Goal: Task Accomplishment & Management: Use online tool/utility

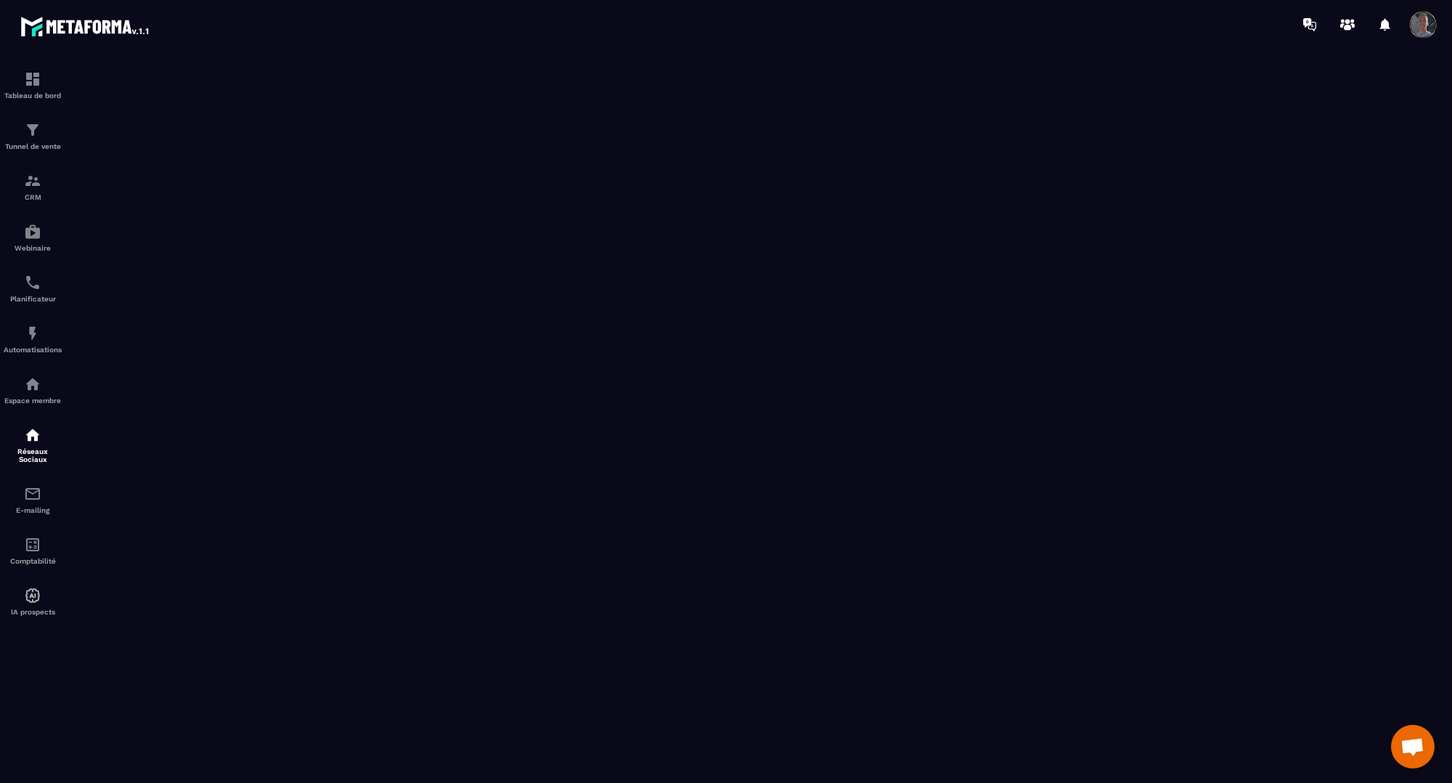
scroll to position [2556, 0]
click at [44, 296] on p "Planificateur" at bounding box center [33, 299] width 58 height 8
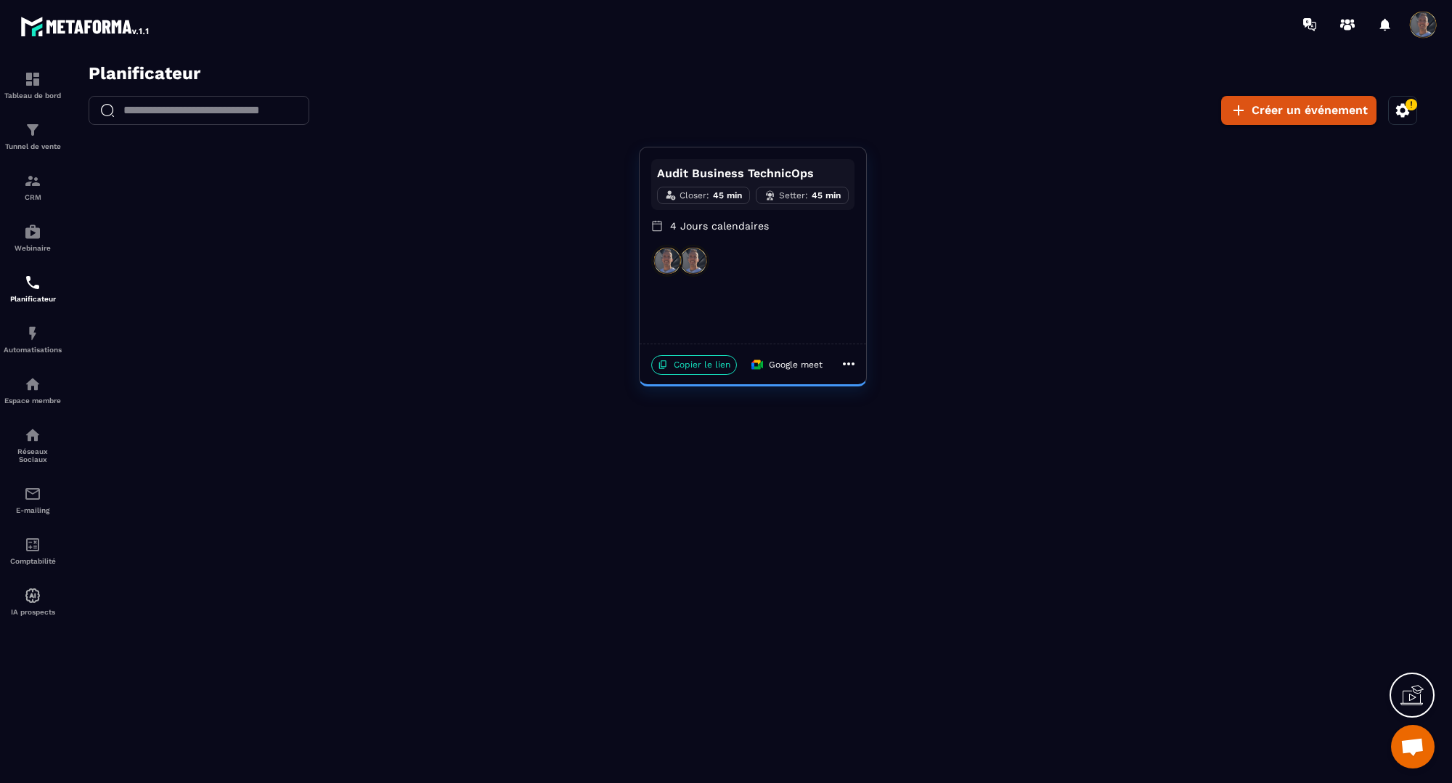
click at [851, 359] on icon at bounding box center [848, 363] width 17 height 17
click at [872, 382] on li "Modifier" at bounding box center [889, 391] width 86 height 21
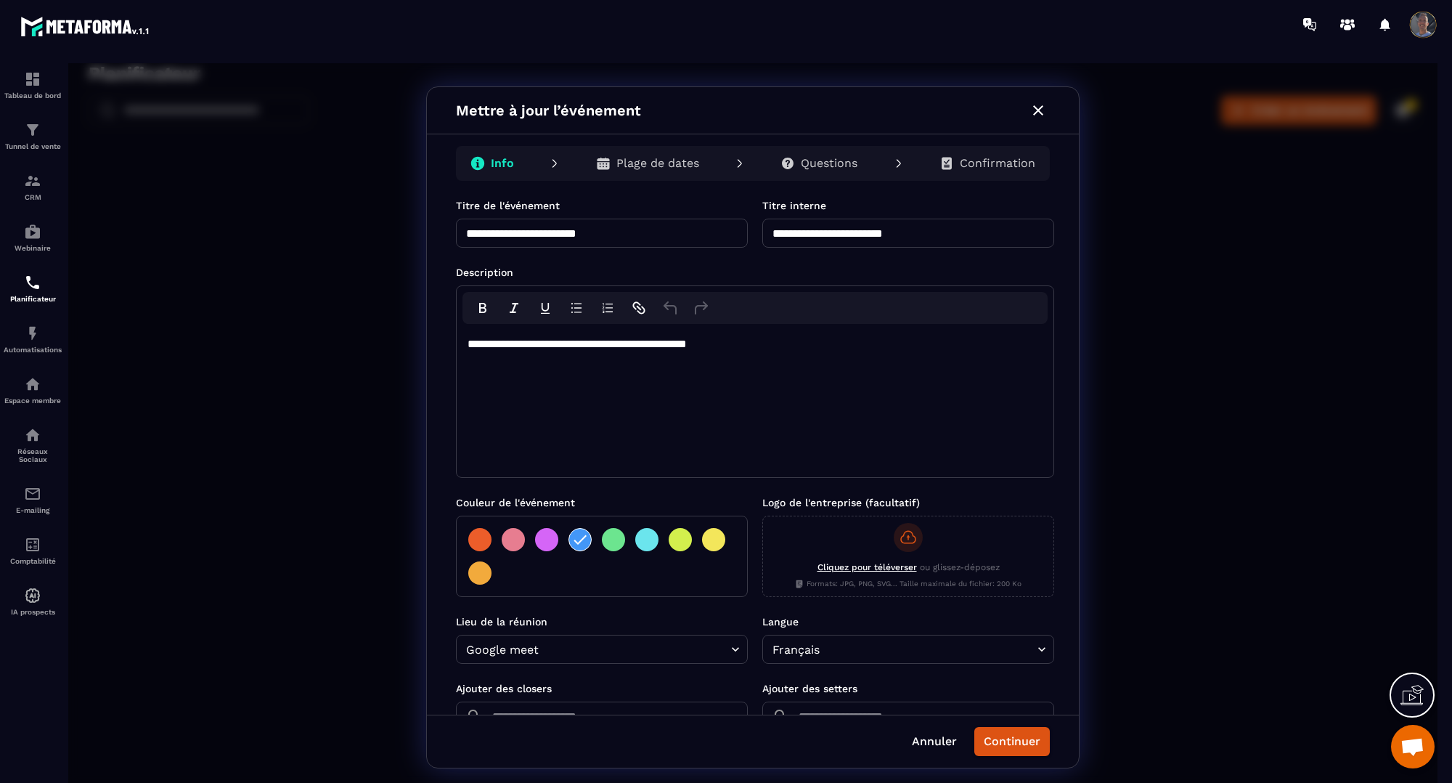
click at [731, 651] on body "**********" at bounding box center [753, 427] width 1370 height 728
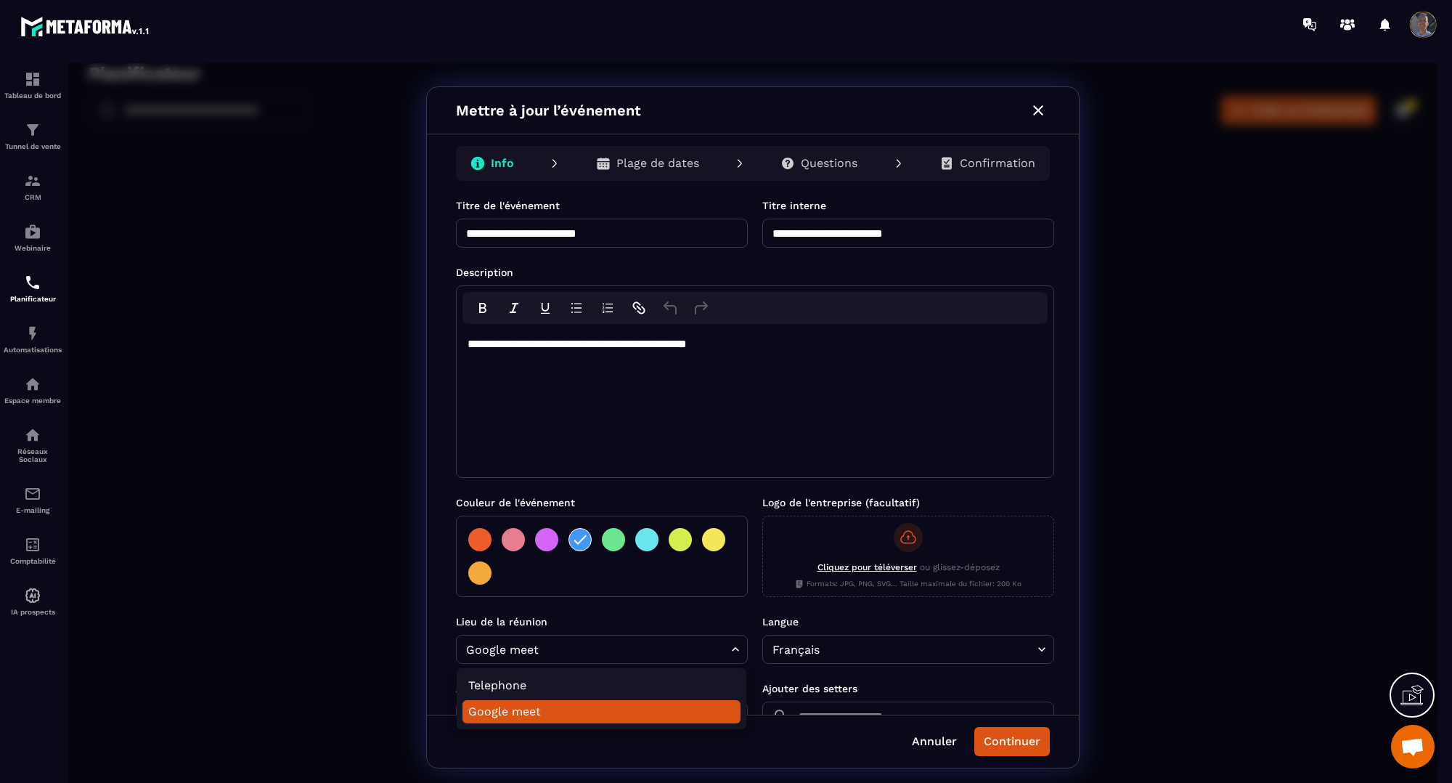
click at [731, 651] on div at bounding box center [753, 427] width 1370 height 728
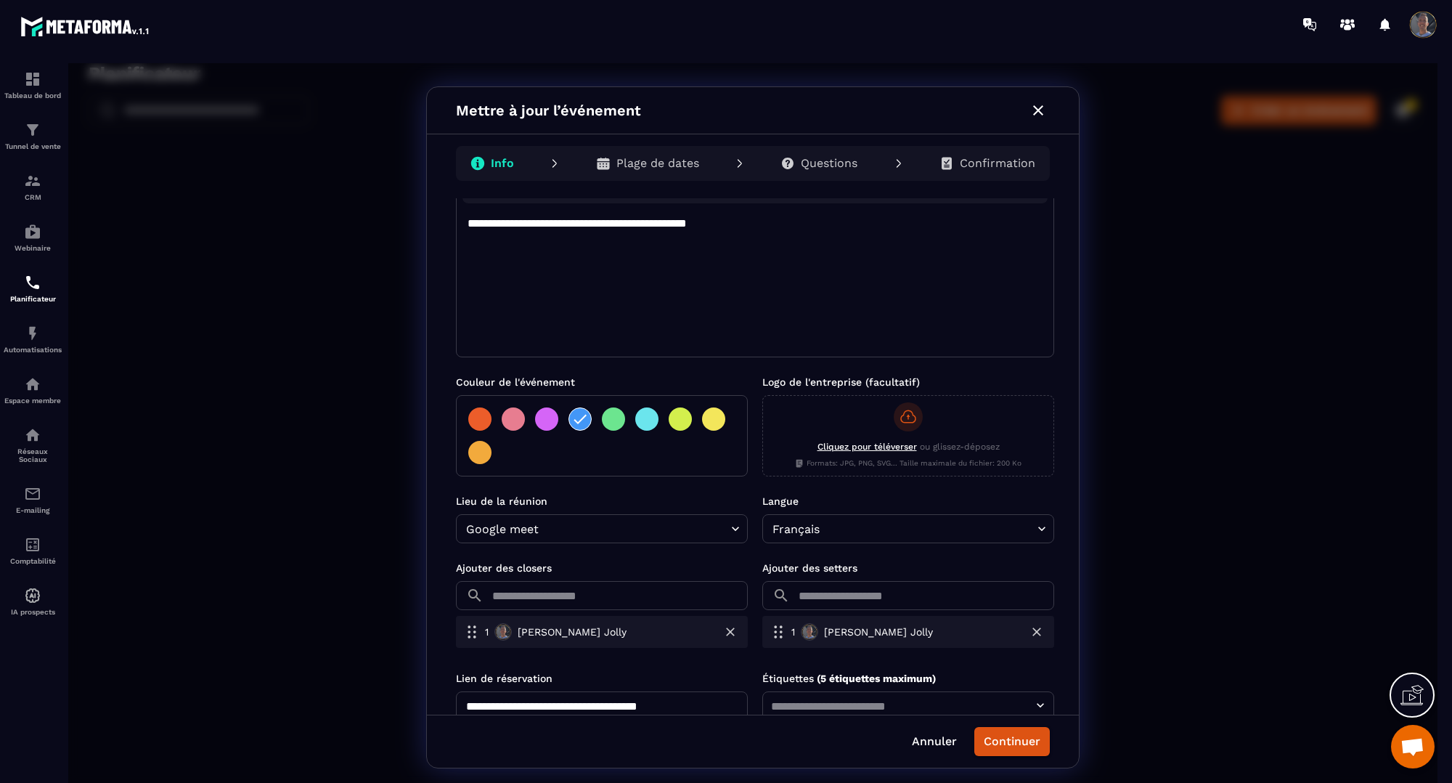
scroll to position [162, 0]
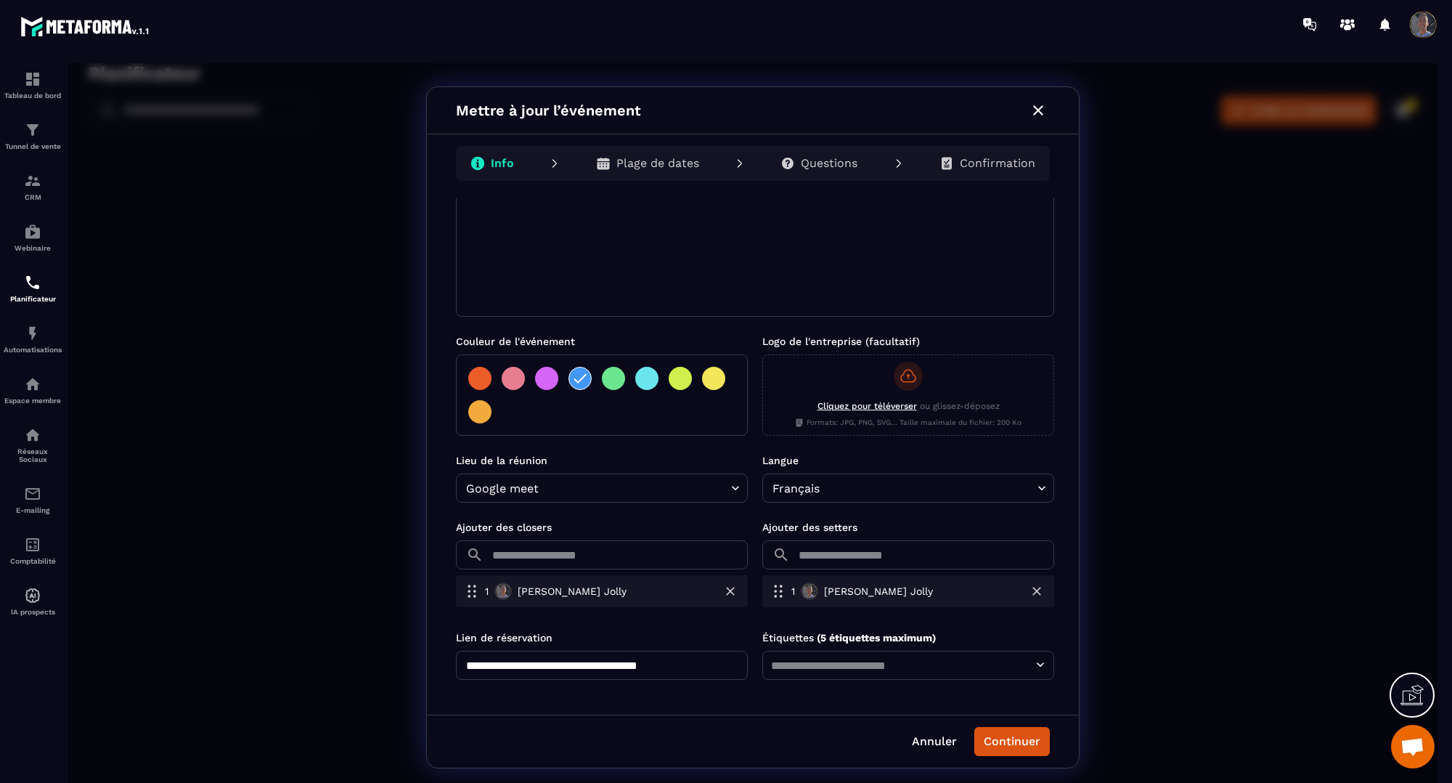
click at [812, 667] on input "text" at bounding box center [908, 665] width 283 height 20
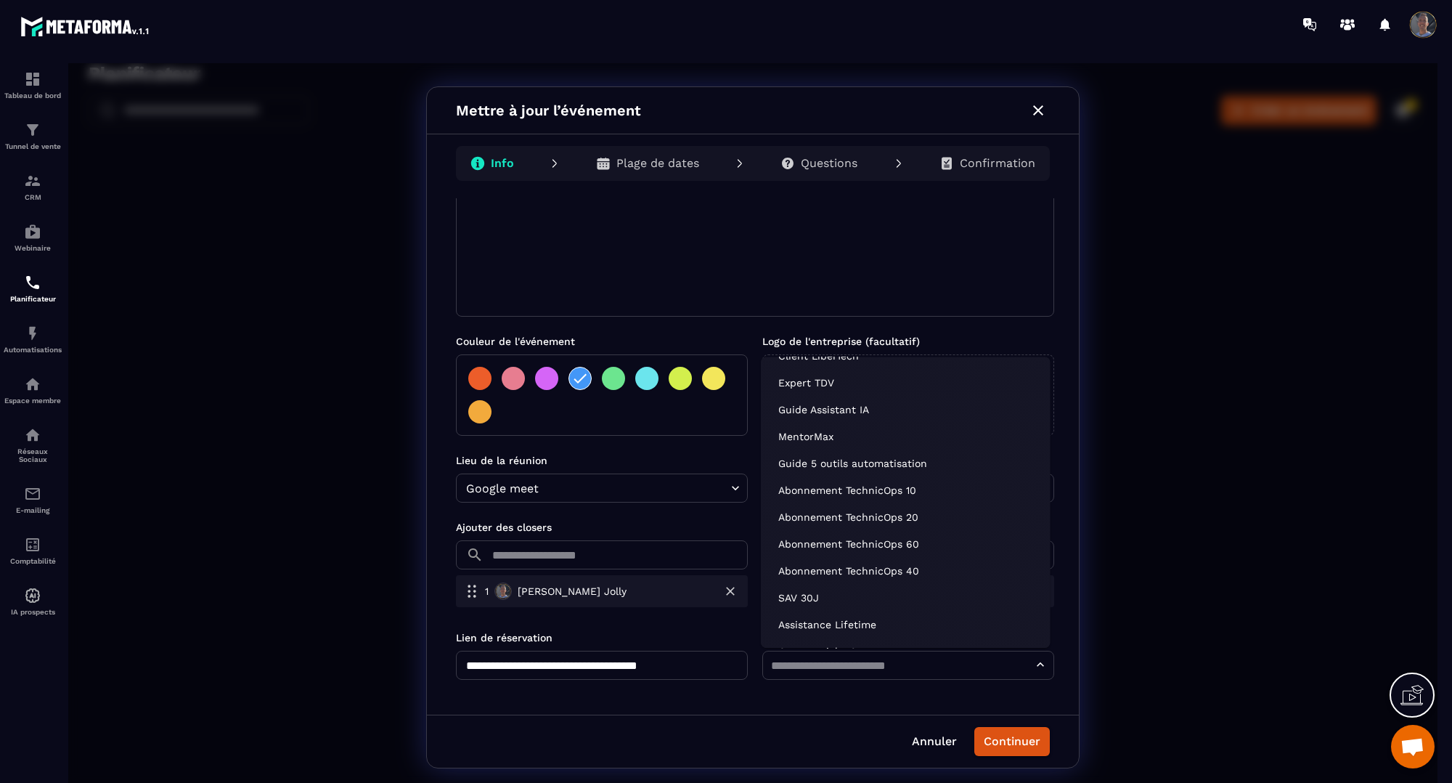
scroll to position [71, 0]
click at [709, 645] on div "**********" at bounding box center [602, 654] width 292 height 49
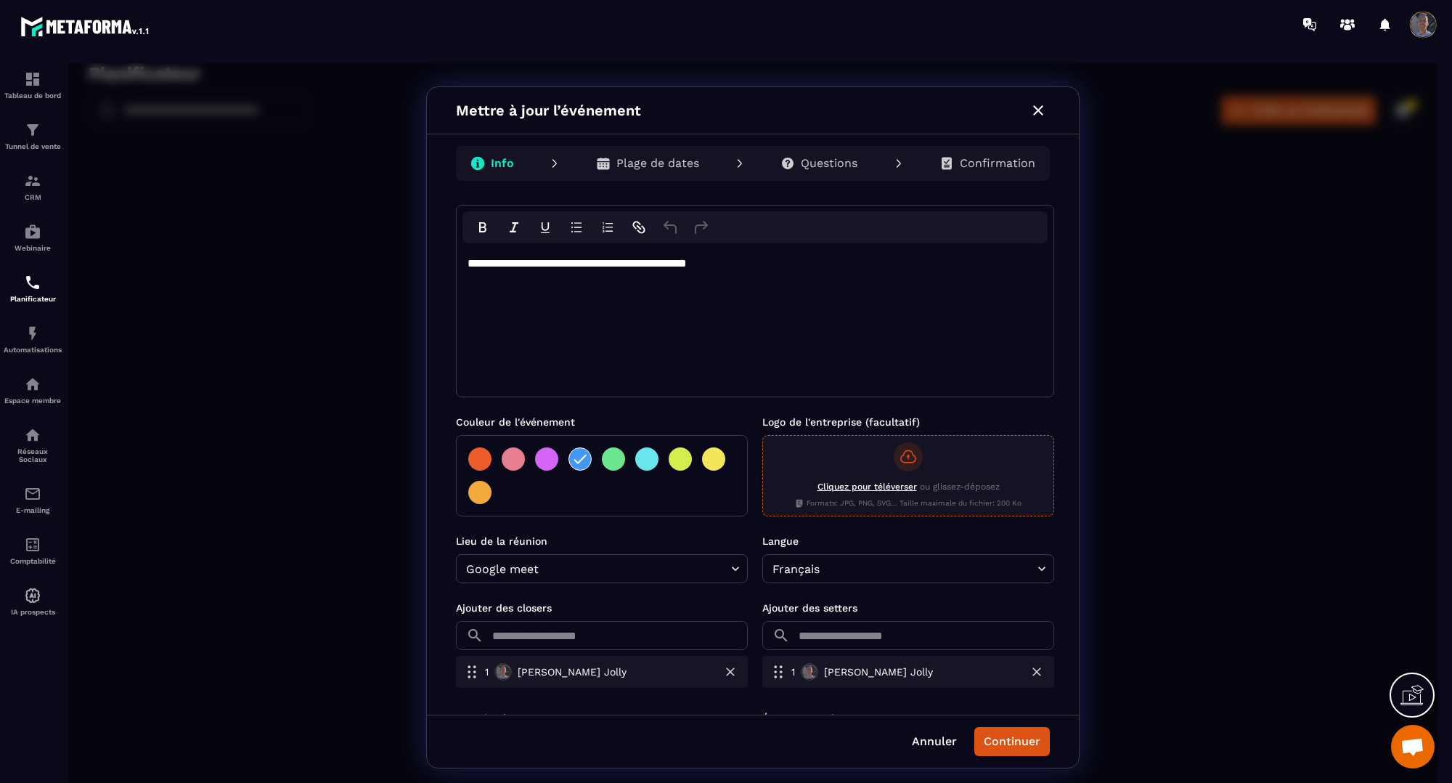
scroll to position [0, 0]
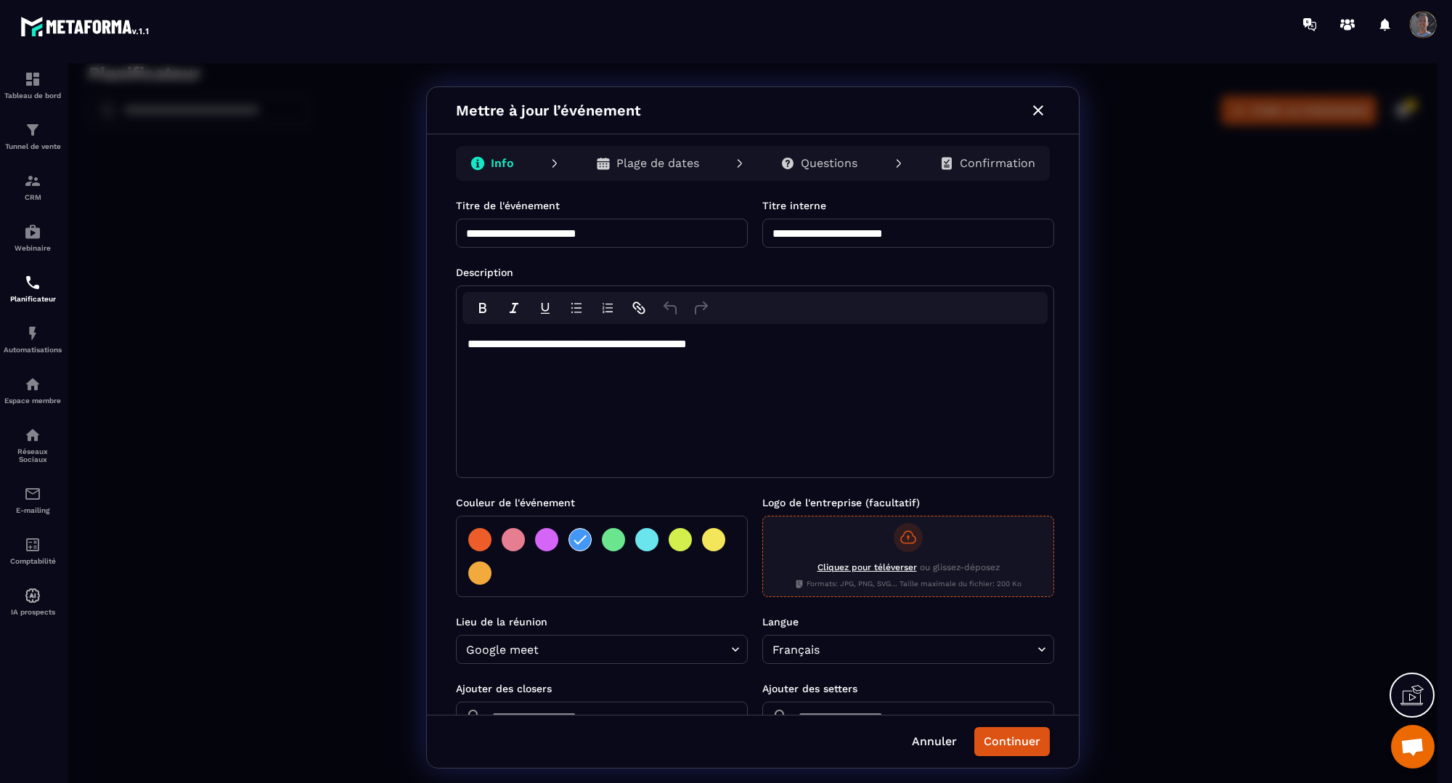
click at [938, 553] on div "Cliquez pour téléverser ou glissez-déposez Formats: JPG, PNG, SVG... Taille max…" at bounding box center [908, 571] width 227 height 38
click at [68, 63] on input "Cliquez pour téléverser ou glissez-déposez Formats: JPG, PNG, SVG... Taille max…" at bounding box center [68, 63] width 0 height 0
click at [846, 572] on span "Cliquez pour téléverser" at bounding box center [867, 567] width 99 height 10
click at [68, 63] on input "Cliquez pour téléverser ou glissez-déposez Formats: JPG, PNG, SVG... Taille max…" at bounding box center [68, 63] width 0 height 0
click at [879, 556] on div "Cliquez pour téléverser ou glissez-déposez Formats: JPG, PNG, SVG... Taille max…" at bounding box center [908, 571] width 227 height 38
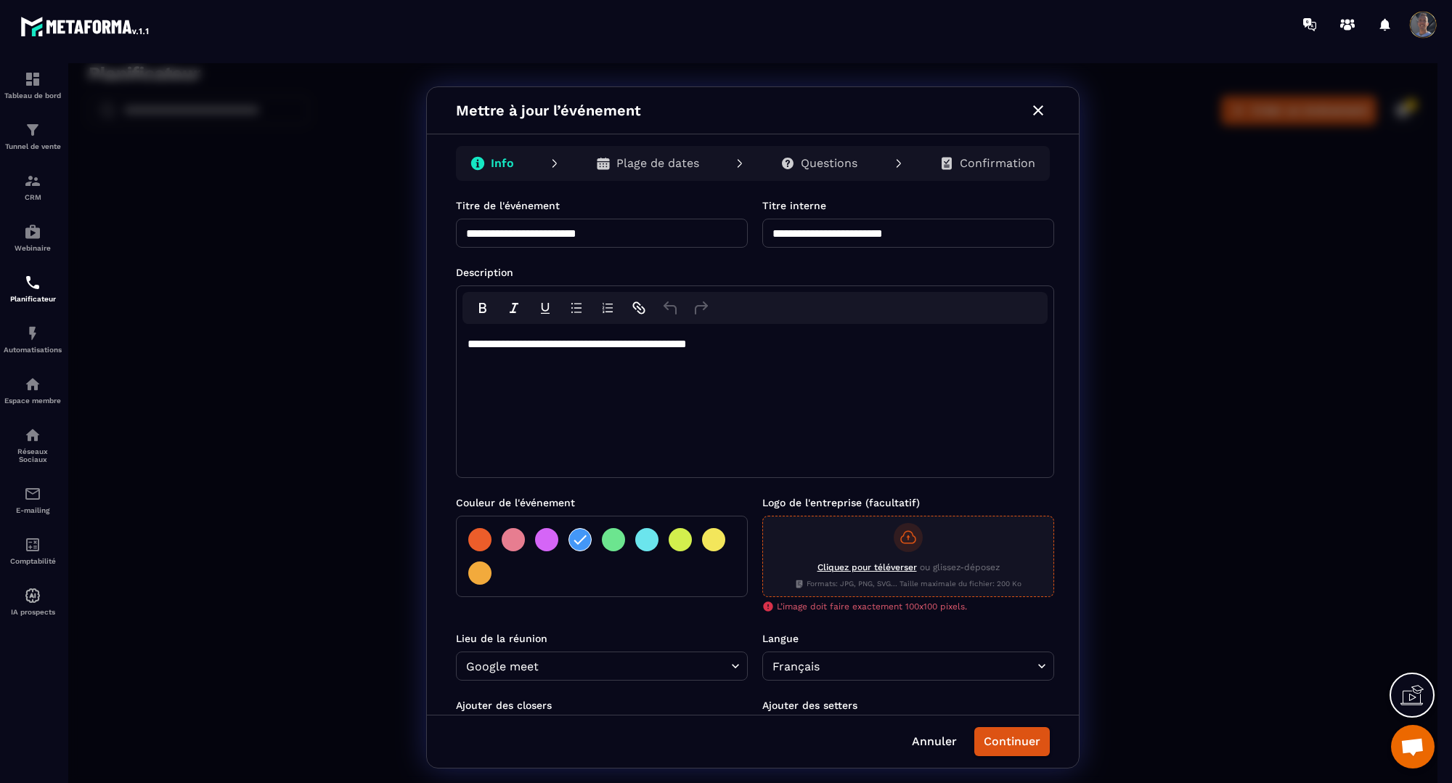
click at [68, 63] on input "Cliquez pour téléverser ou glissez-déposez Formats: JPG, PNG, SVG... Taille max…" at bounding box center [68, 63] width 0 height 0
click at [873, 563] on span "Cliquez pour téléverser" at bounding box center [867, 567] width 99 height 10
click at [68, 63] on input "Cliquez pour téléverser ou glissez-déposez Formats: JPG, PNG, SVG... Taille max…" at bounding box center [68, 63] width 0 height 0
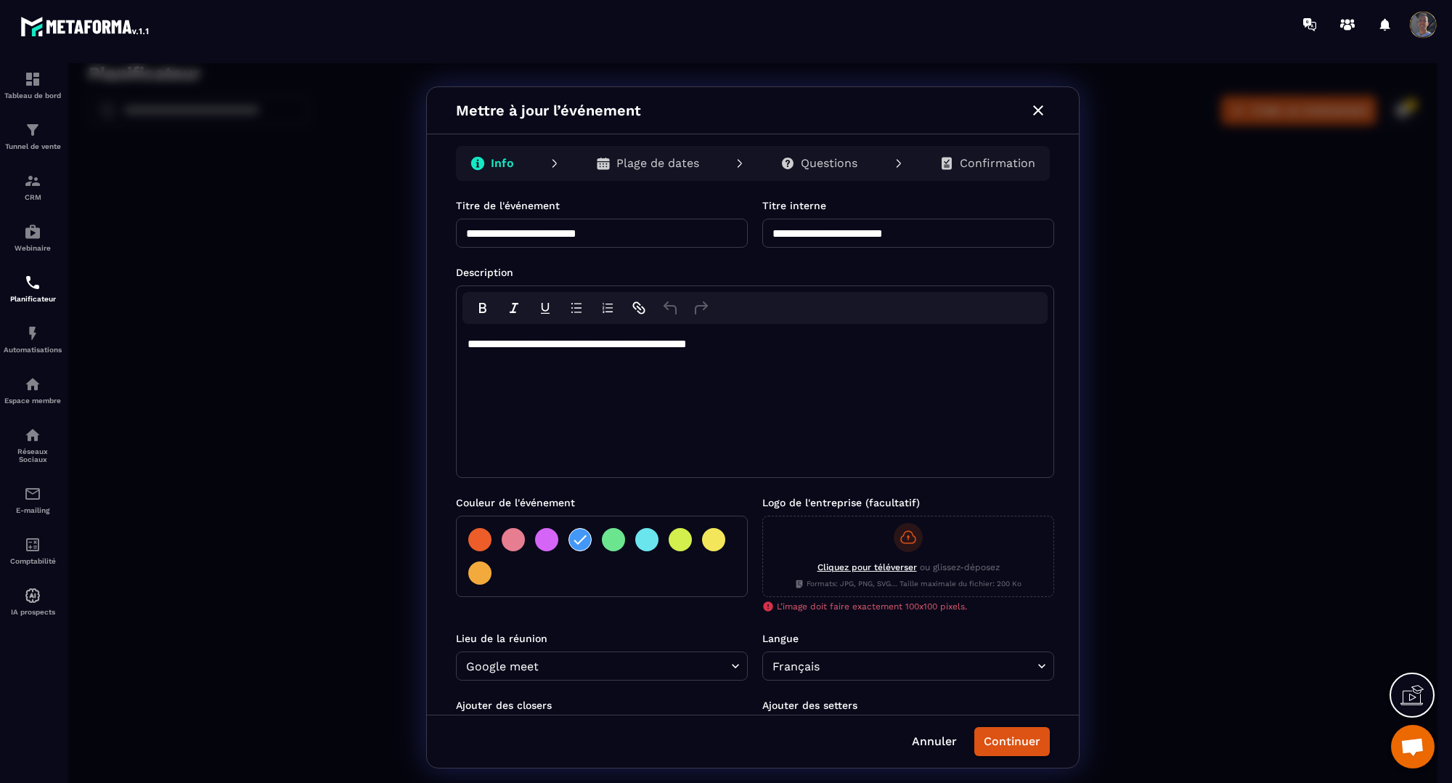
click at [1036, 106] on icon "button" at bounding box center [1038, 110] width 17 height 17
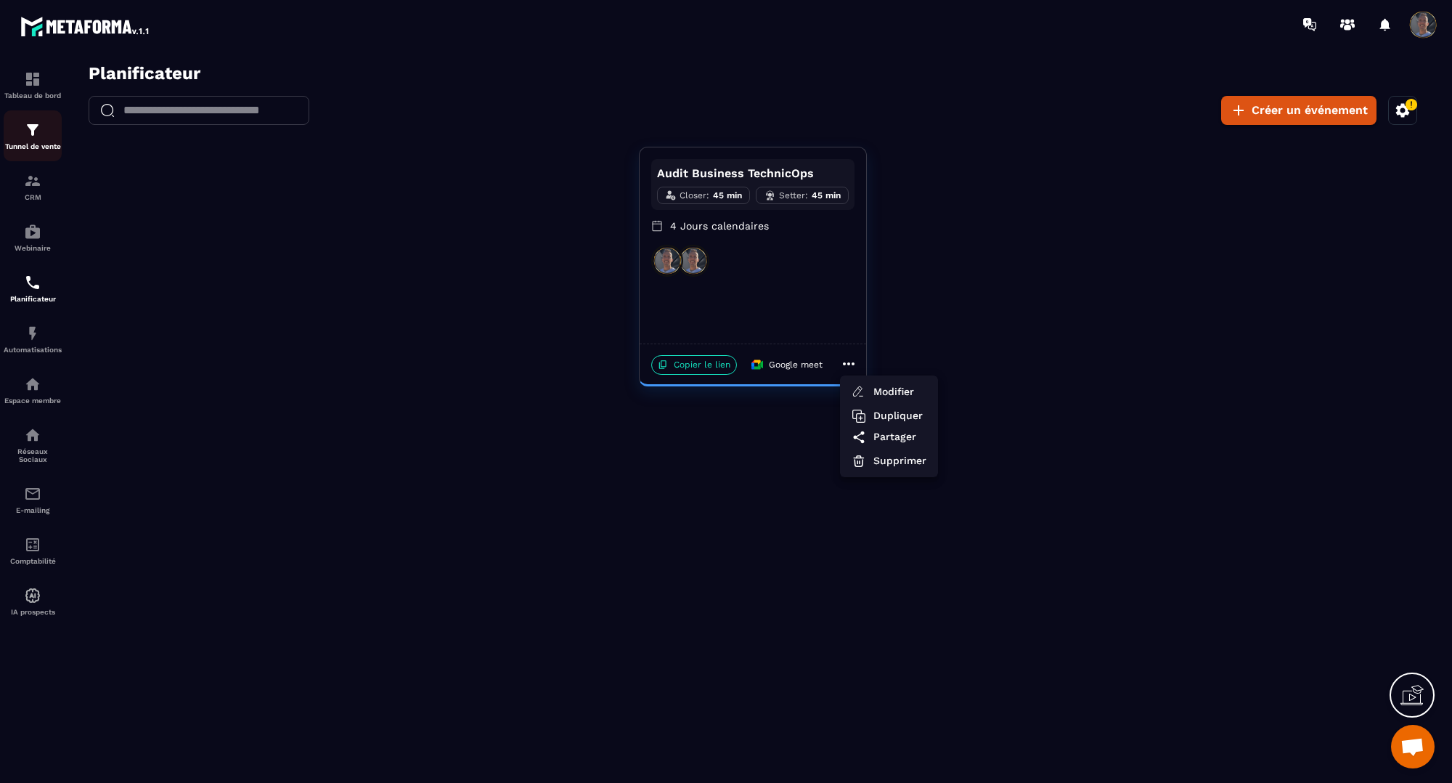
click at [24, 132] on img at bounding box center [32, 129] width 17 height 17
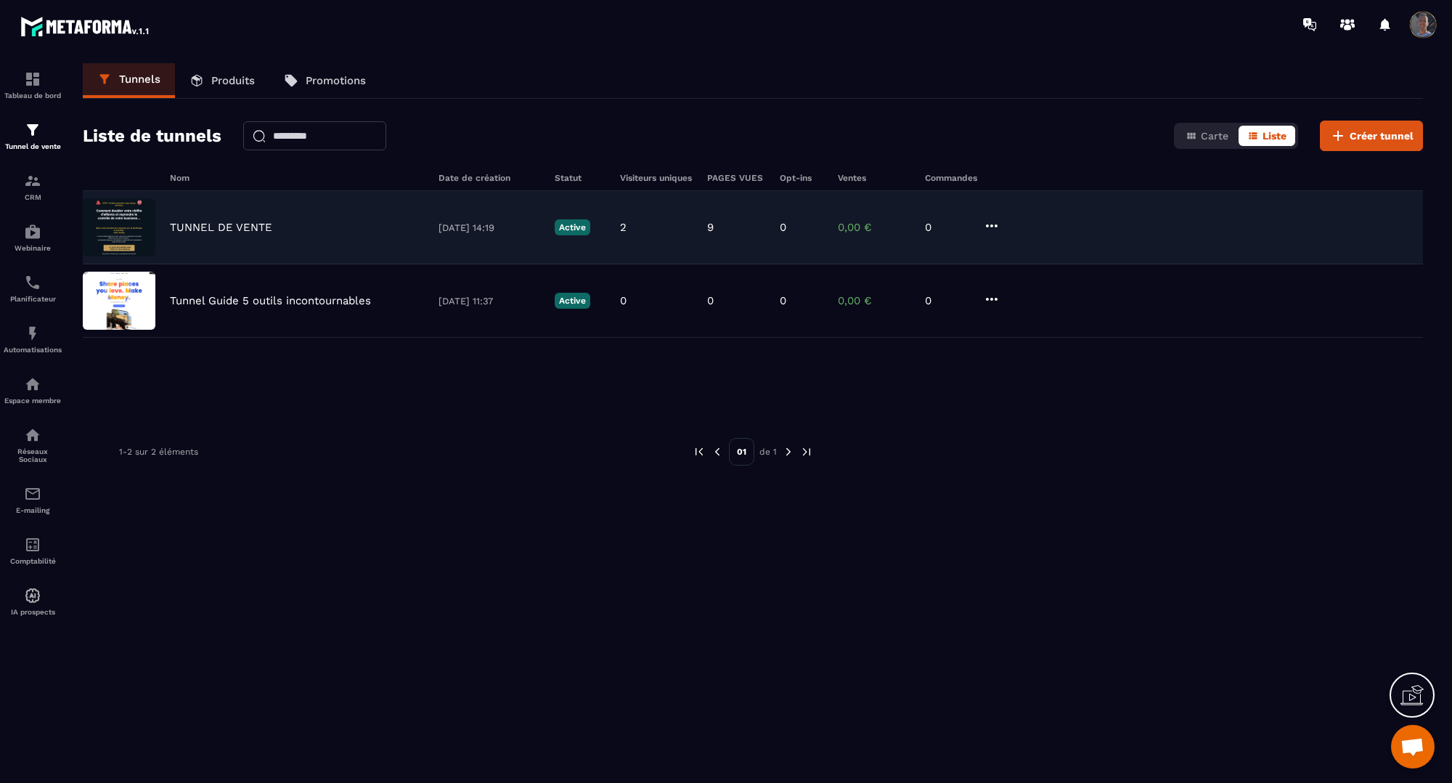
click at [216, 229] on p "TUNNEL DE VENTE" at bounding box center [221, 227] width 102 height 13
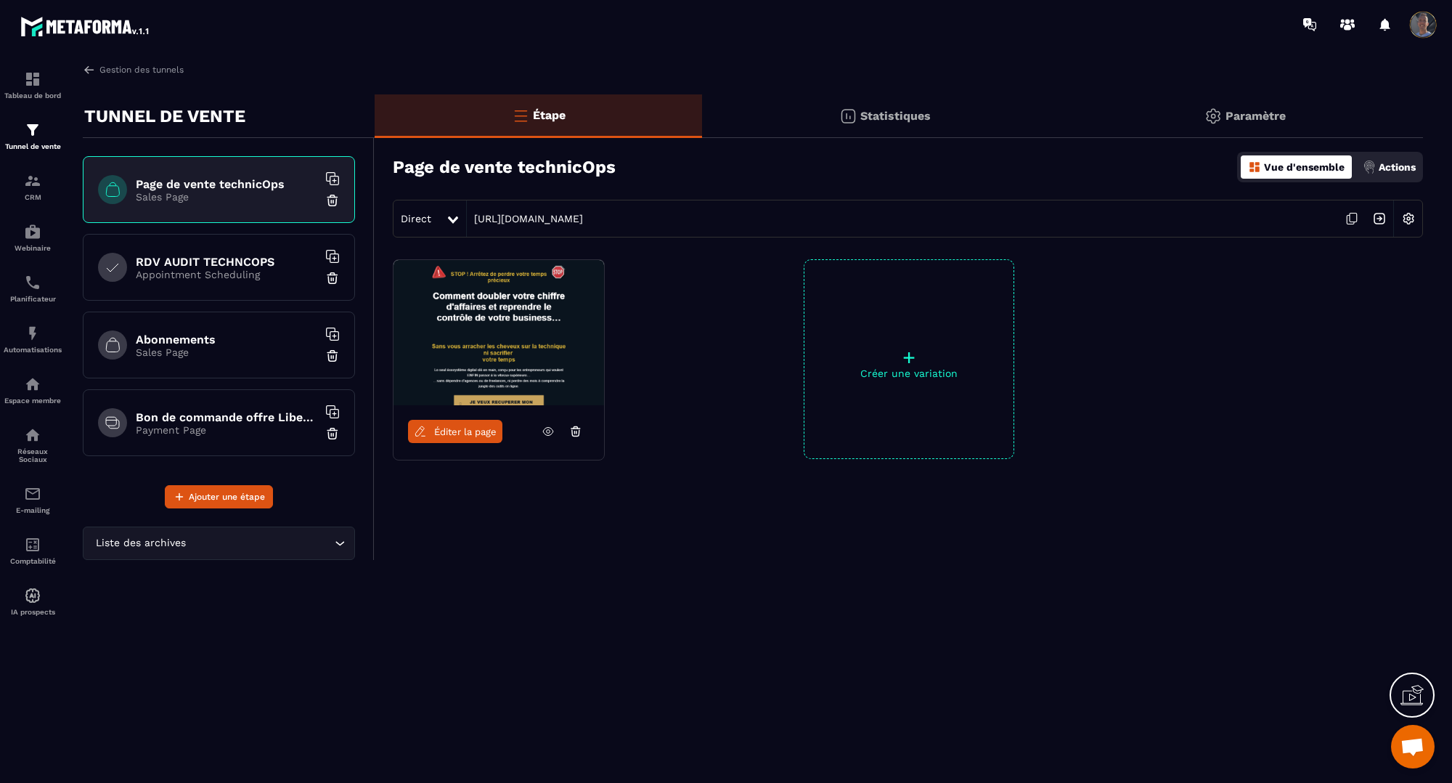
click at [241, 277] on p "Appointment Scheduling" at bounding box center [227, 275] width 182 height 12
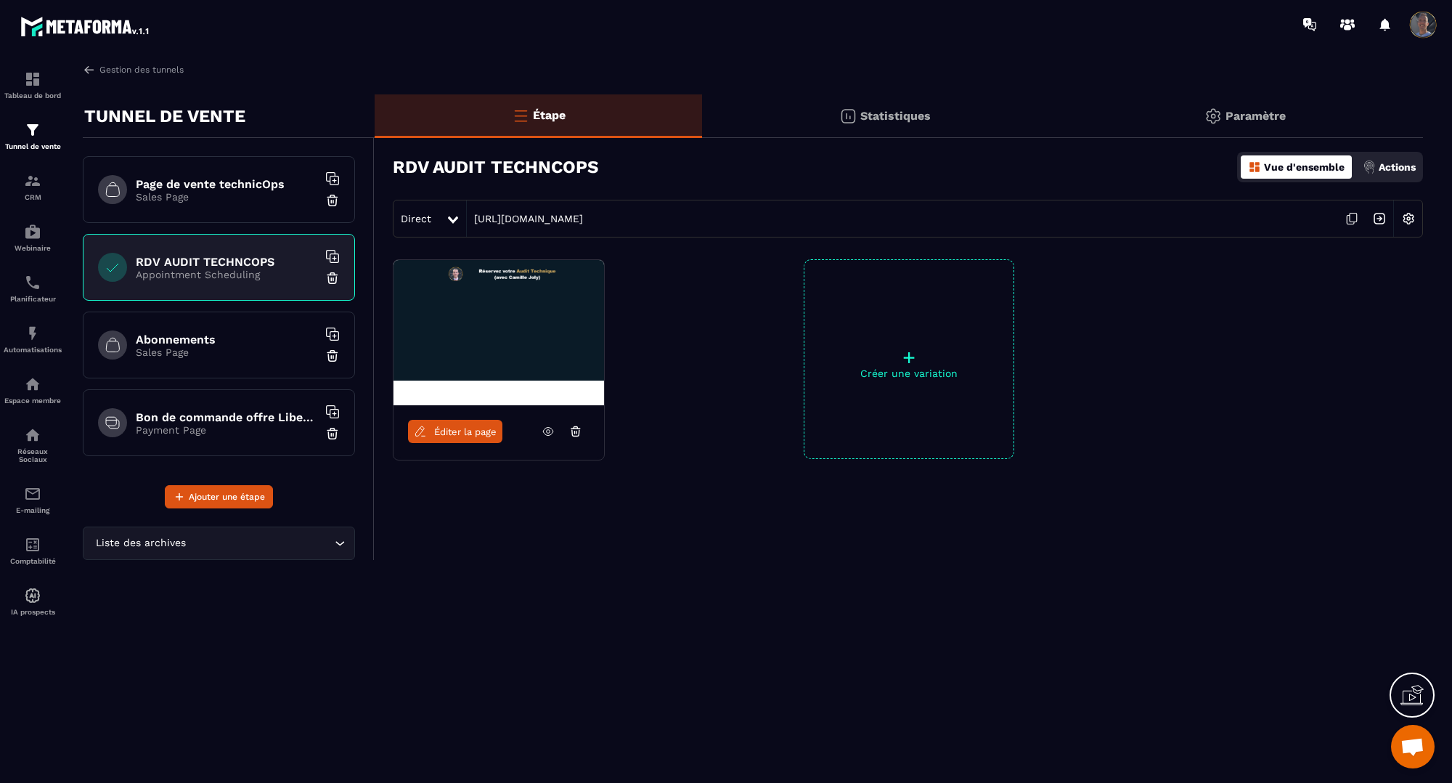
click at [232, 412] on h6 "Bon de commande offre LiberTech" at bounding box center [227, 417] width 182 height 14
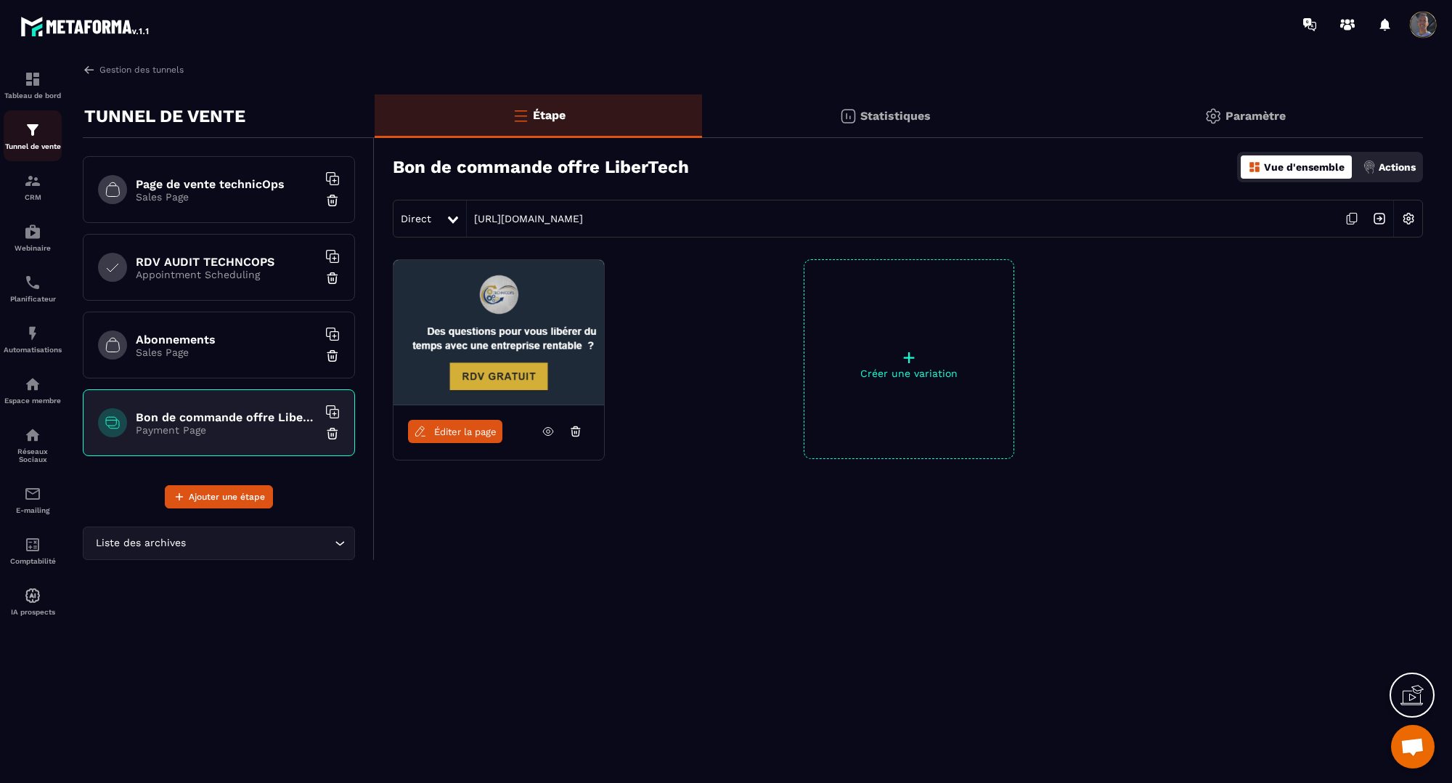
click at [27, 146] on p "Tunnel de vente" at bounding box center [33, 146] width 58 height 8
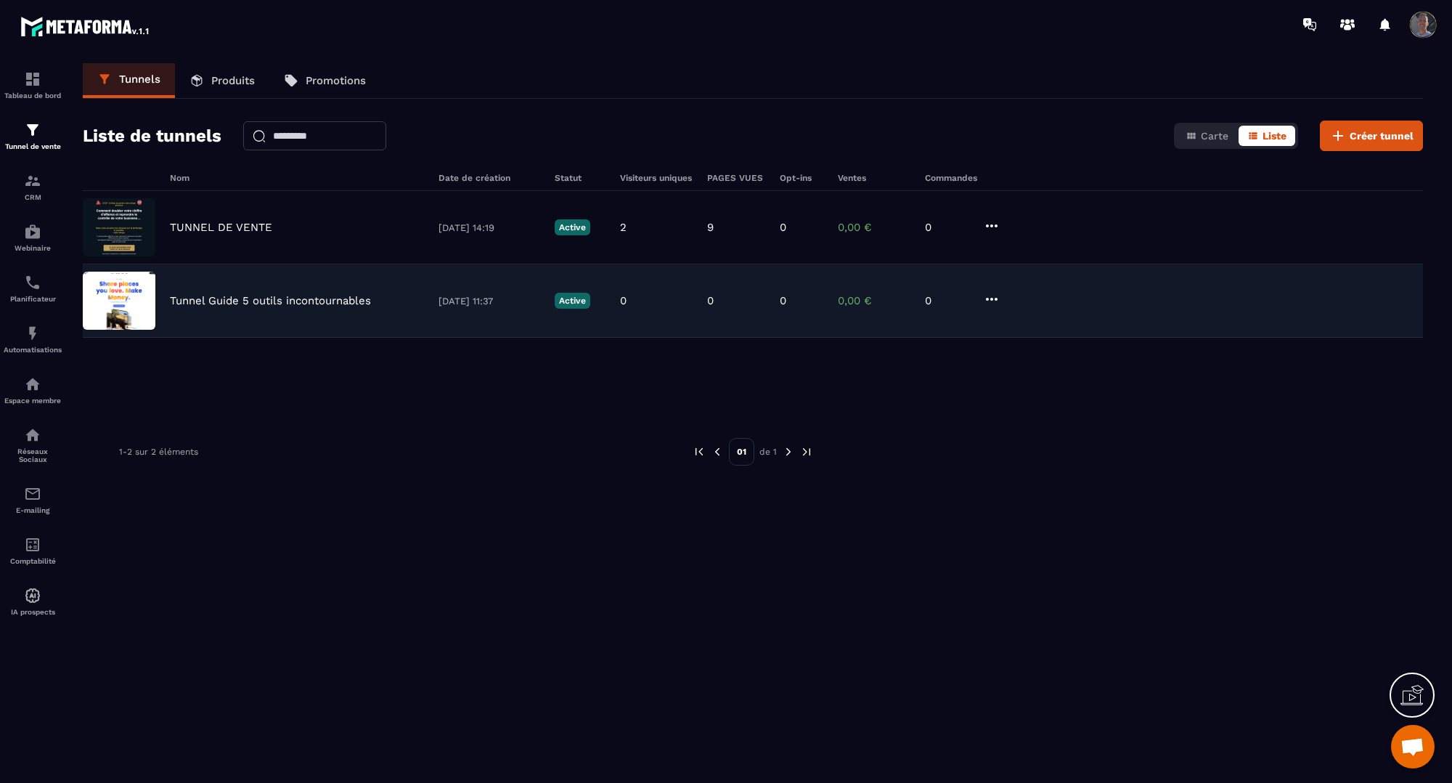
click at [241, 294] on p "Tunnel Guide 5 outils incontournables" at bounding box center [270, 300] width 201 height 13
